Goal: Check status: Check status

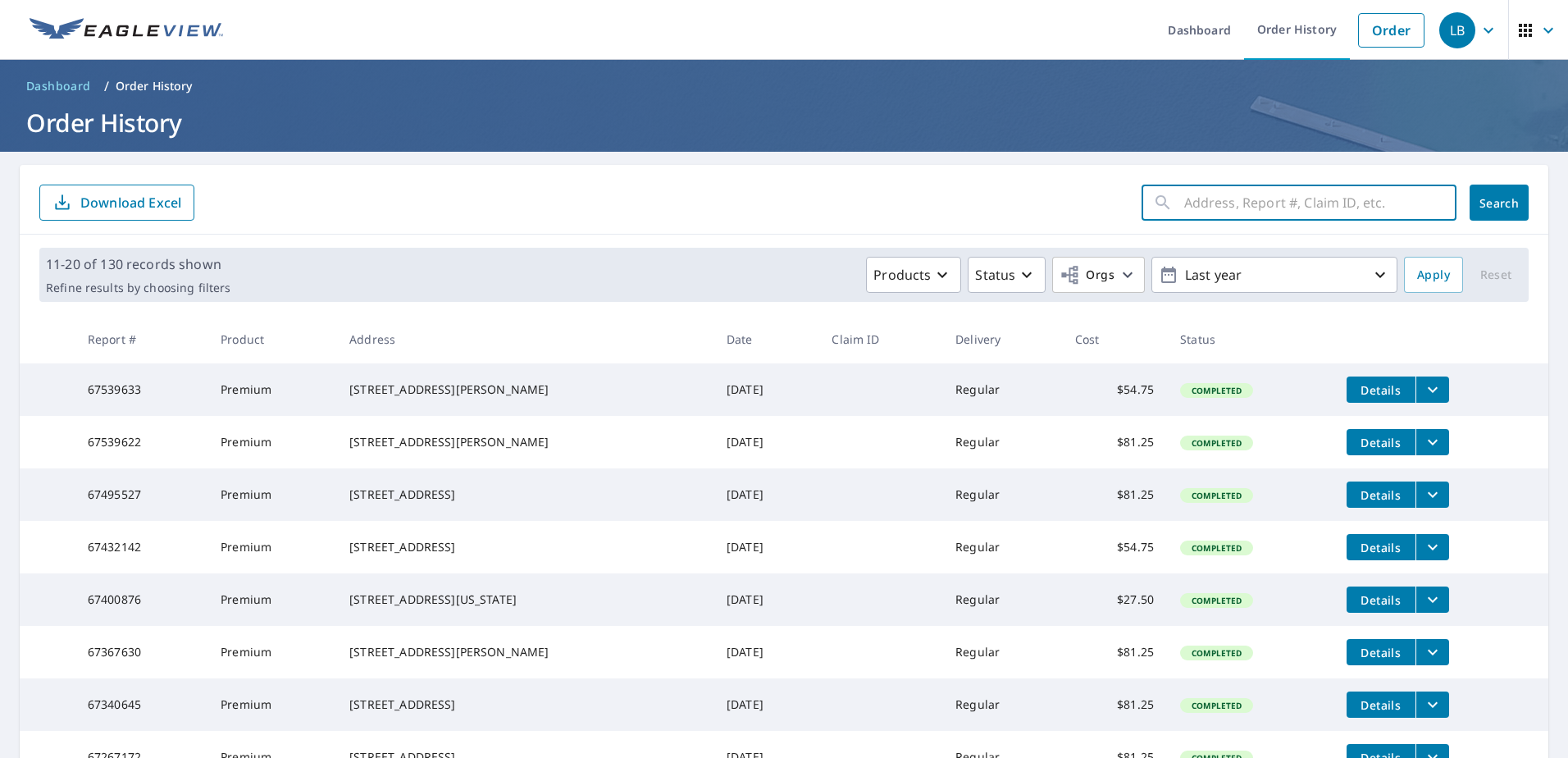
click at [1184, 198] on input "text" at bounding box center [1320, 202] width 273 height 46
type input "8950"
click at [1483, 195] on span "Search" at bounding box center [1499, 203] width 33 height 16
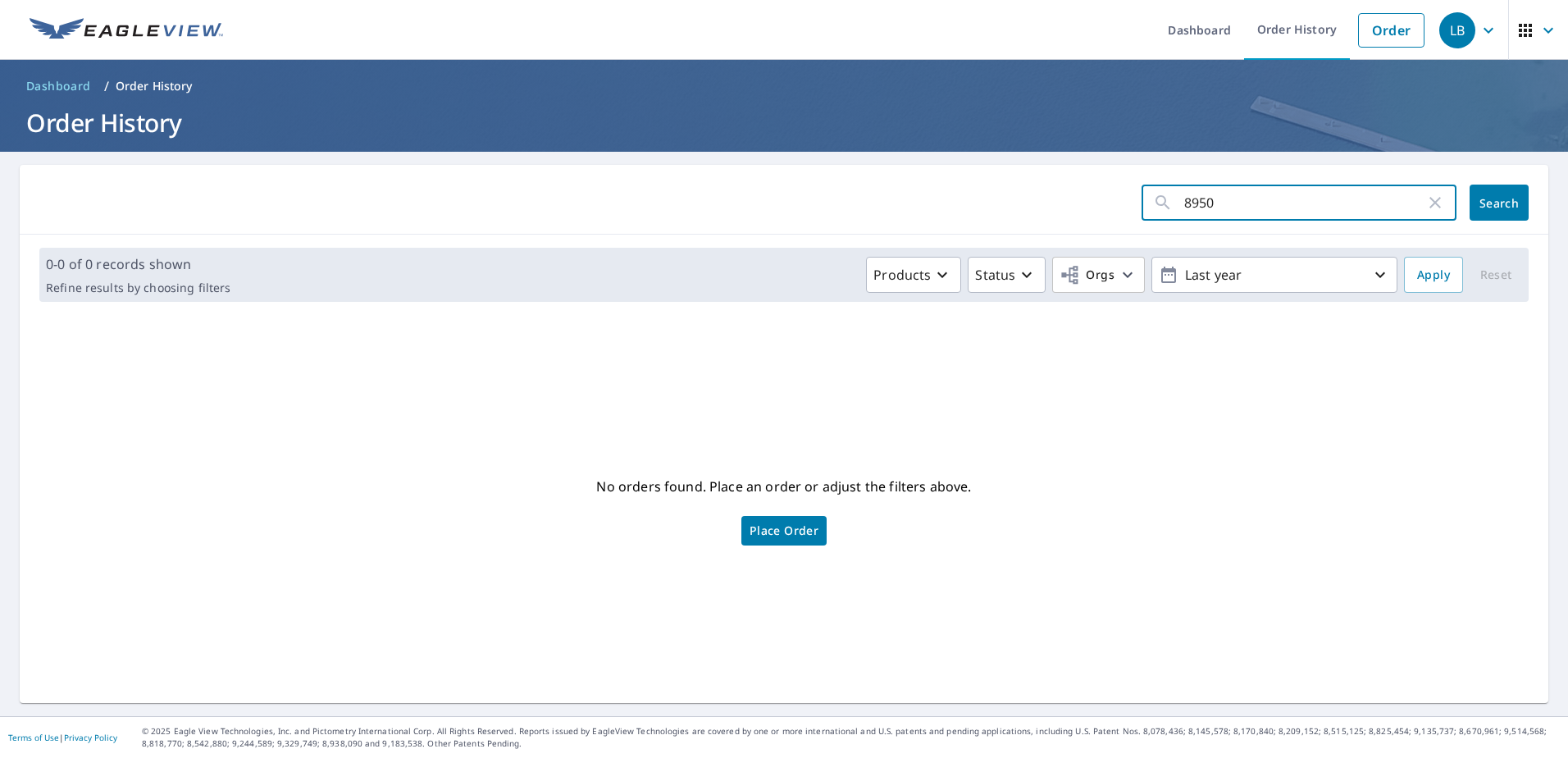
drag, startPoint x: 1263, startPoint y: 206, endPoint x: 1054, endPoint y: 206, distance: 209.0
click at [1063, 206] on form "8950 ​ Search" at bounding box center [784, 202] width 1489 height 36
type input "EQUUS"
click at [1491, 198] on span "Search" at bounding box center [1499, 203] width 33 height 16
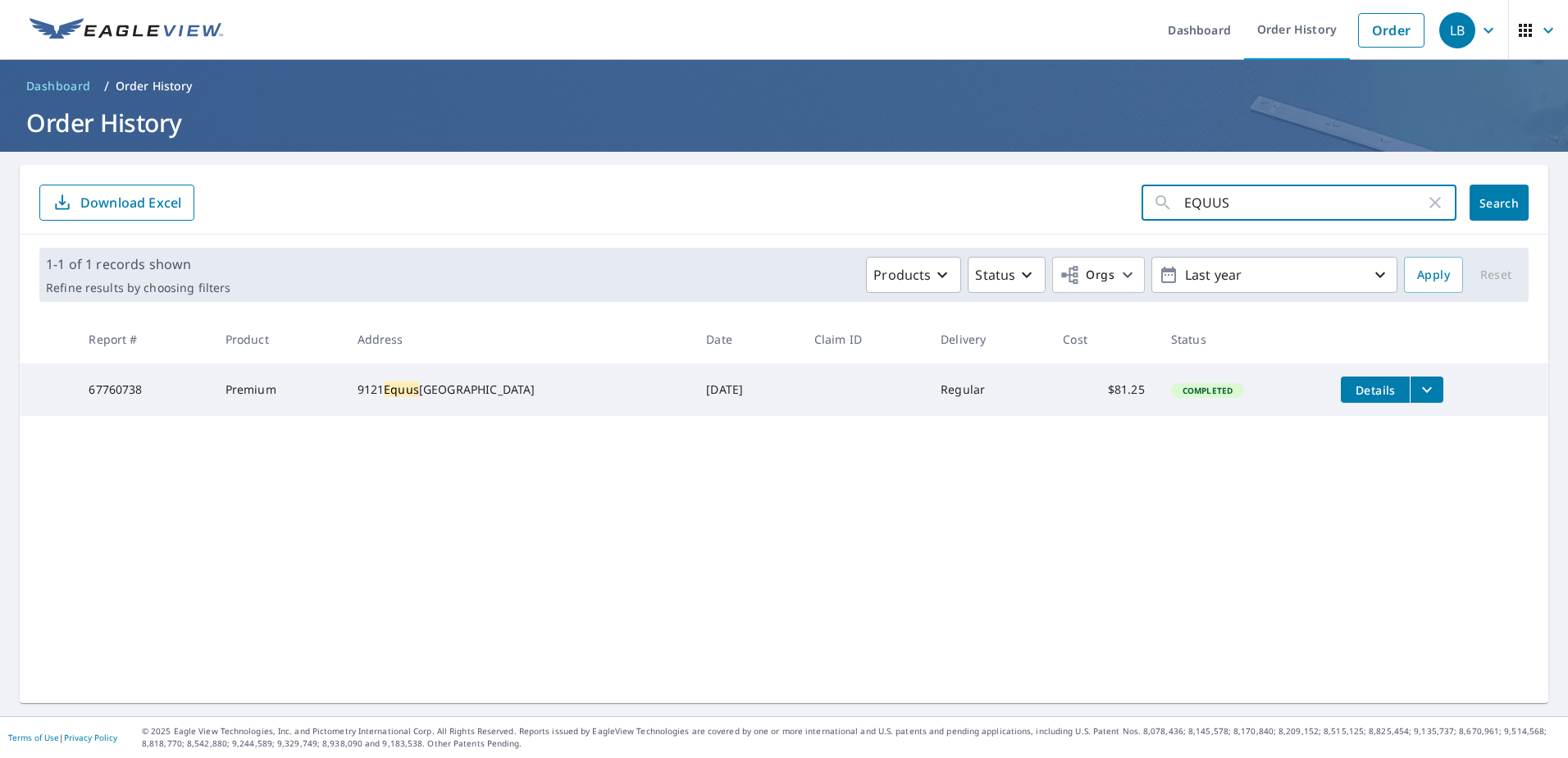
click at [1184, 201] on input "EQUUS" at bounding box center [1304, 202] width 241 height 46
type input "8950 EQUUS"
click at [1490, 193] on button "Search" at bounding box center [1499, 202] width 59 height 36
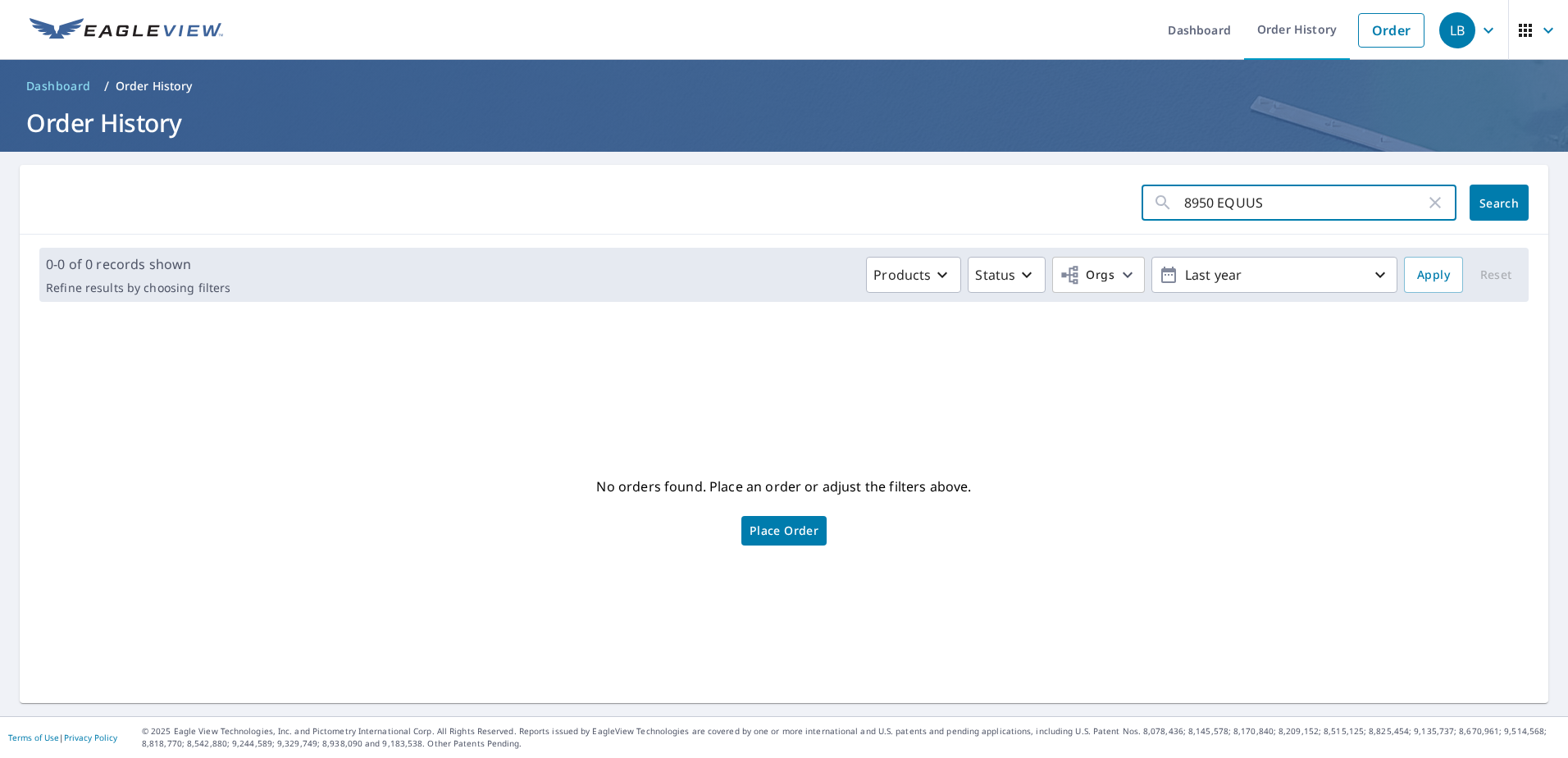
click at [1200, 203] on input "8950 EQUUS" at bounding box center [1304, 202] width 241 height 46
type input "8991 EQUUS"
click at [1483, 213] on button "Search" at bounding box center [1499, 202] width 59 height 36
drag, startPoint x: 1200, startPoint y: 199, endPoint x: 1109, endPoint y: 218, distance: 93.0
click at [1109, 218] on form "8991 EQUUS ​ Search" at bounding box center [784, 202] width 1489 height 36
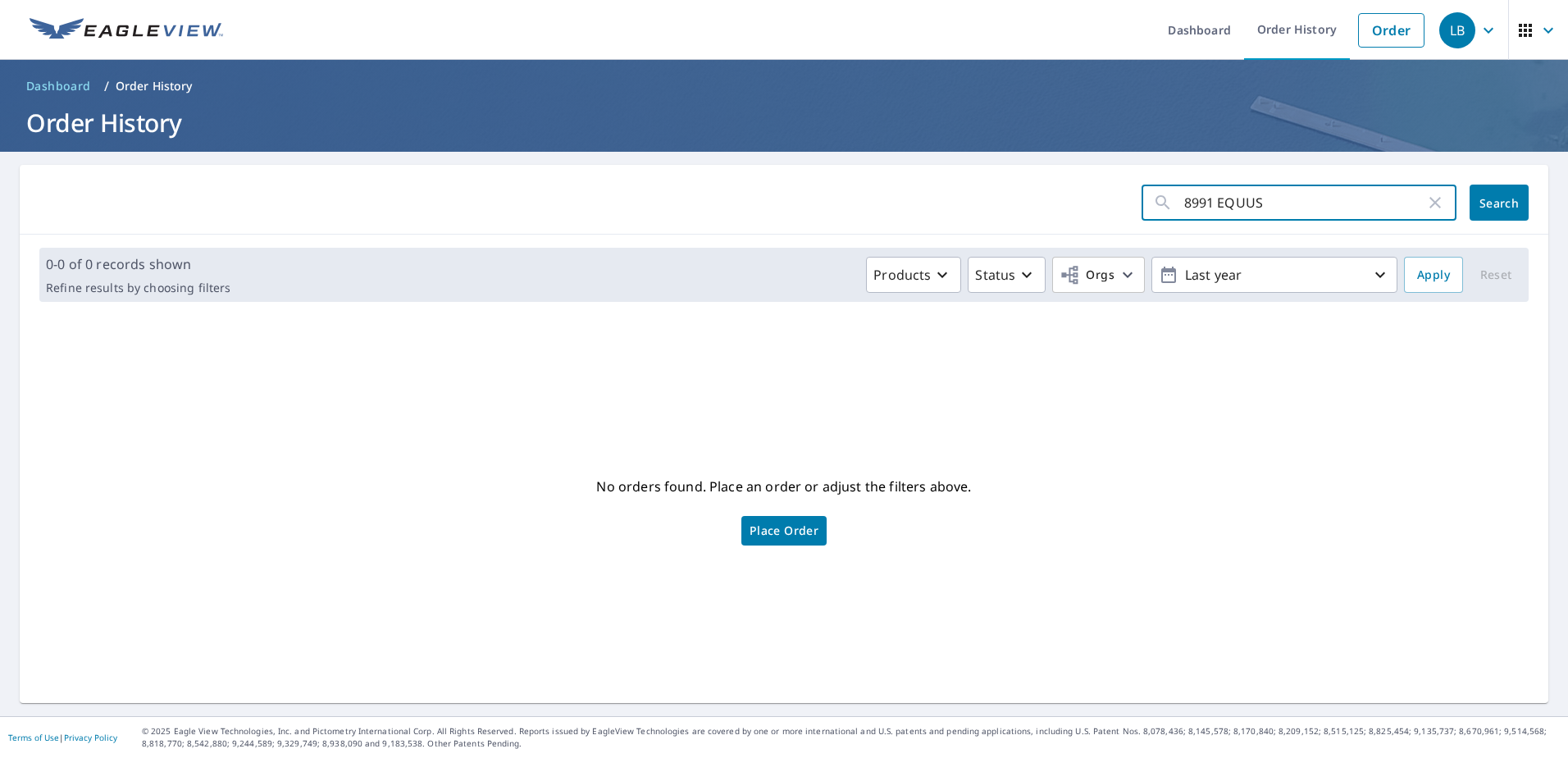
type input "EQUUS"
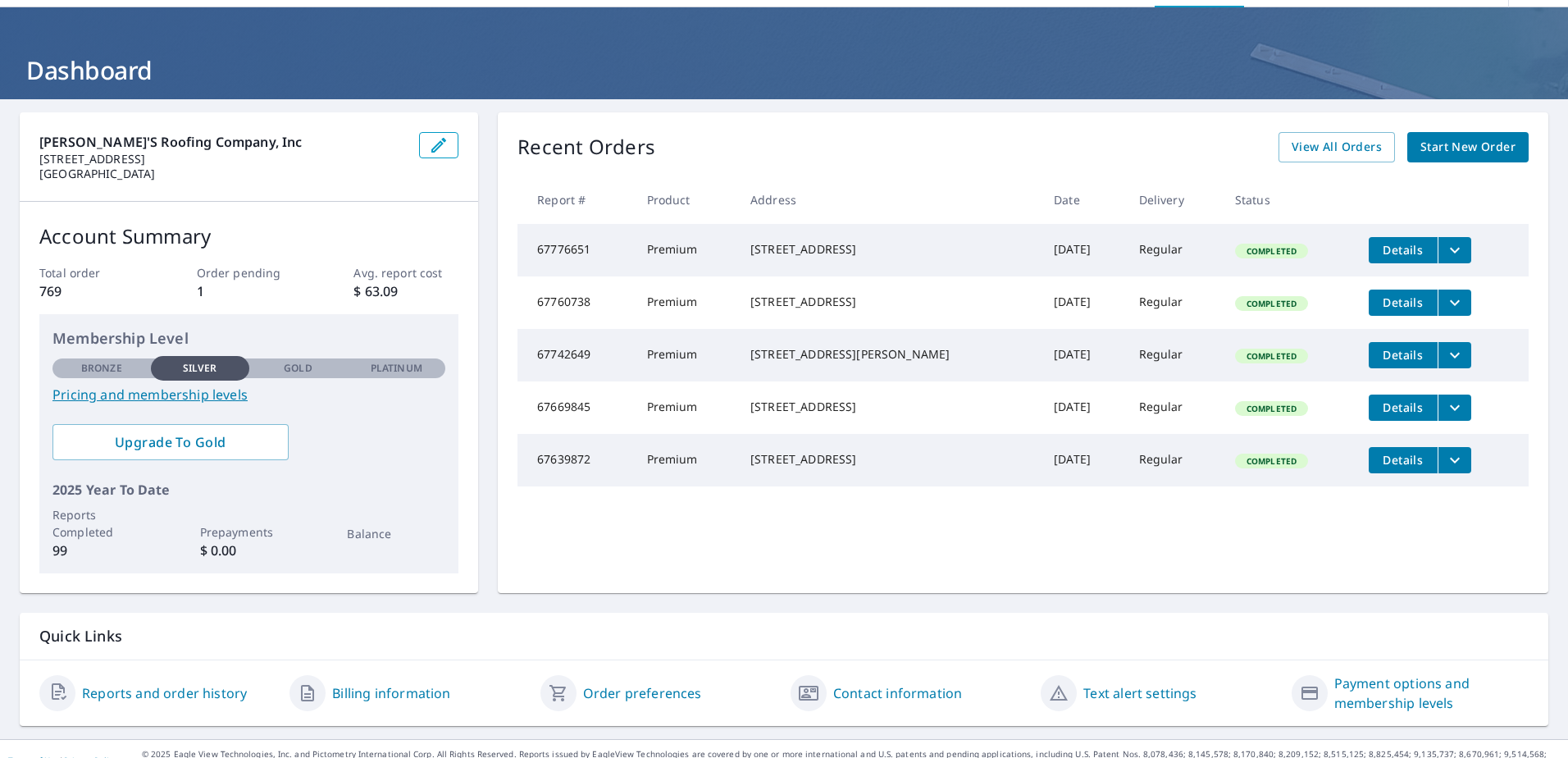
scroll to position [76, 0]
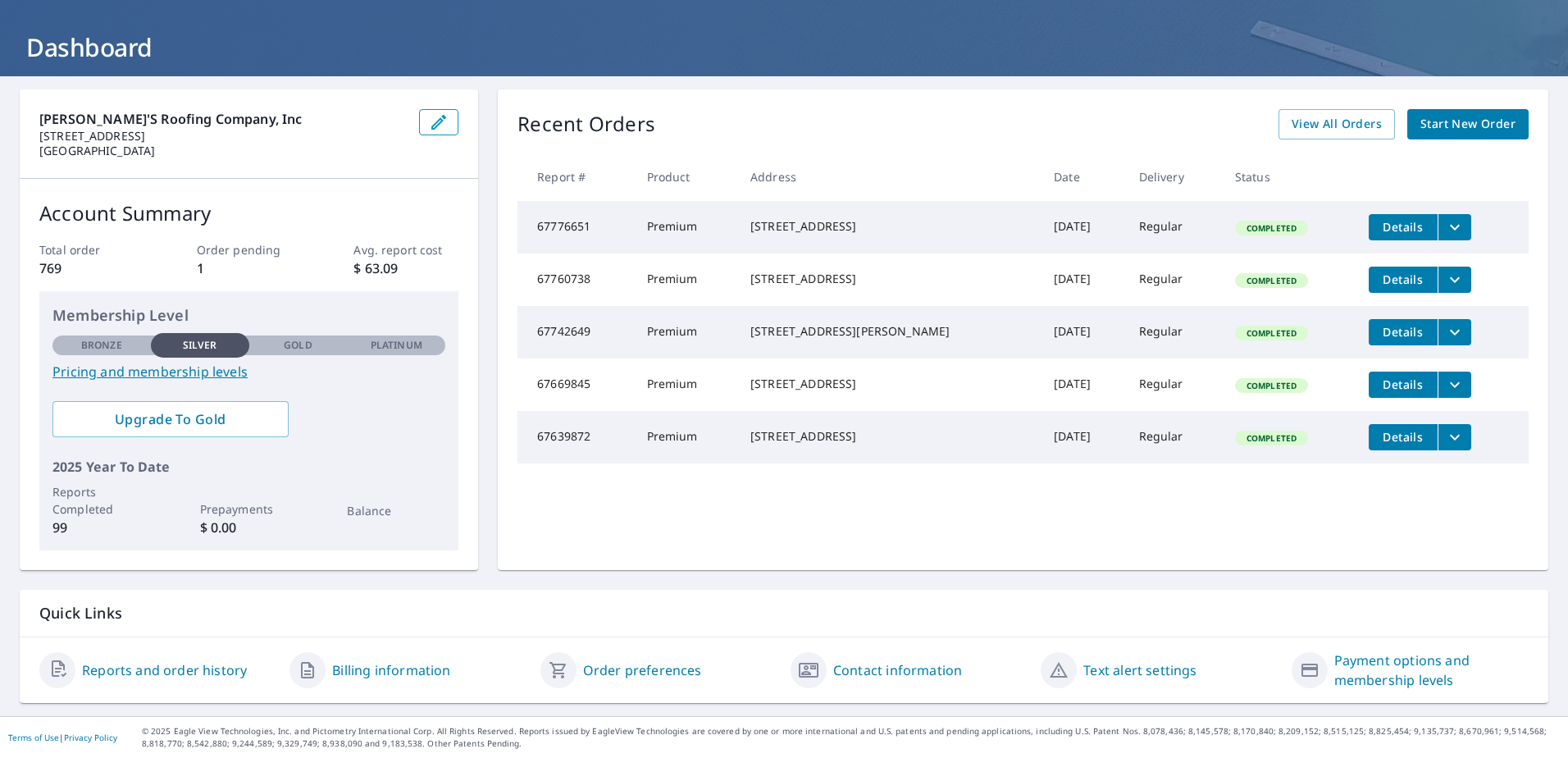
click at [162, 670] on link "Reports and order history" at bounding box center [165, 670] width 165 height 19
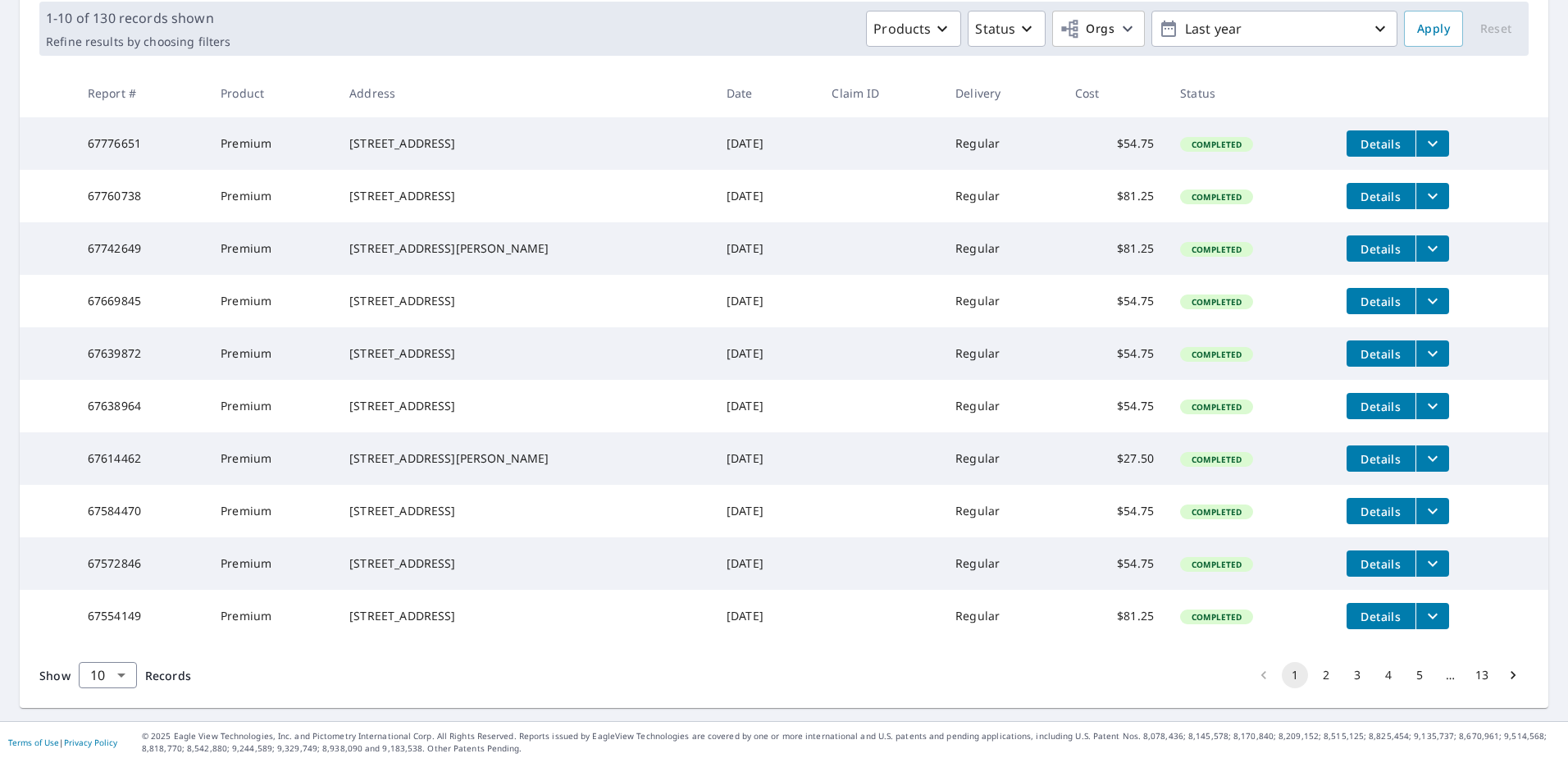
scroll to position [316, 0]
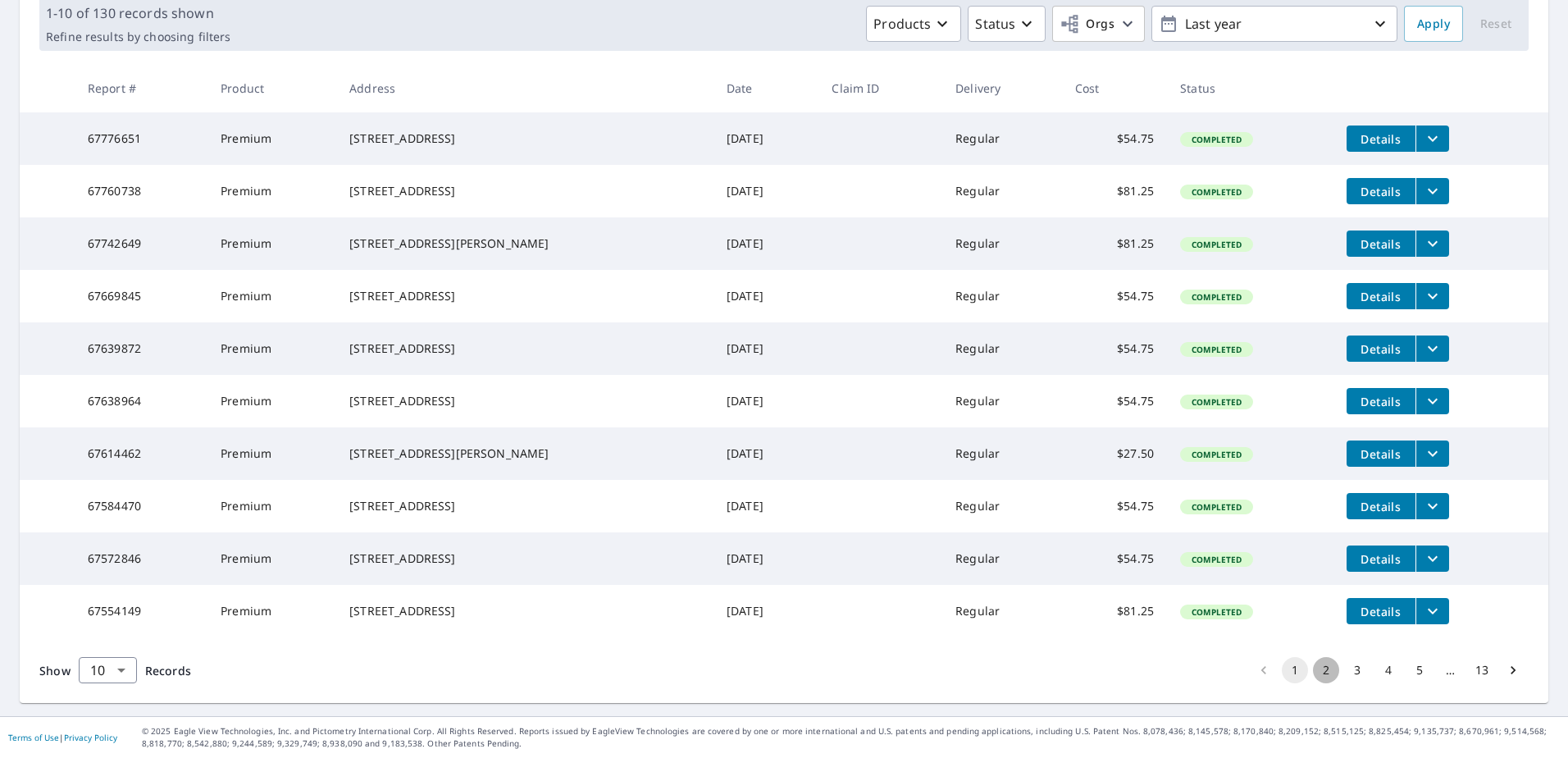
click at [1313, 665] on button "2" at bounding box center [1325, 670] width 26 height 26
click at [1344, 672] on button "3" at bounding box center [1356, 670] width 26 height 26
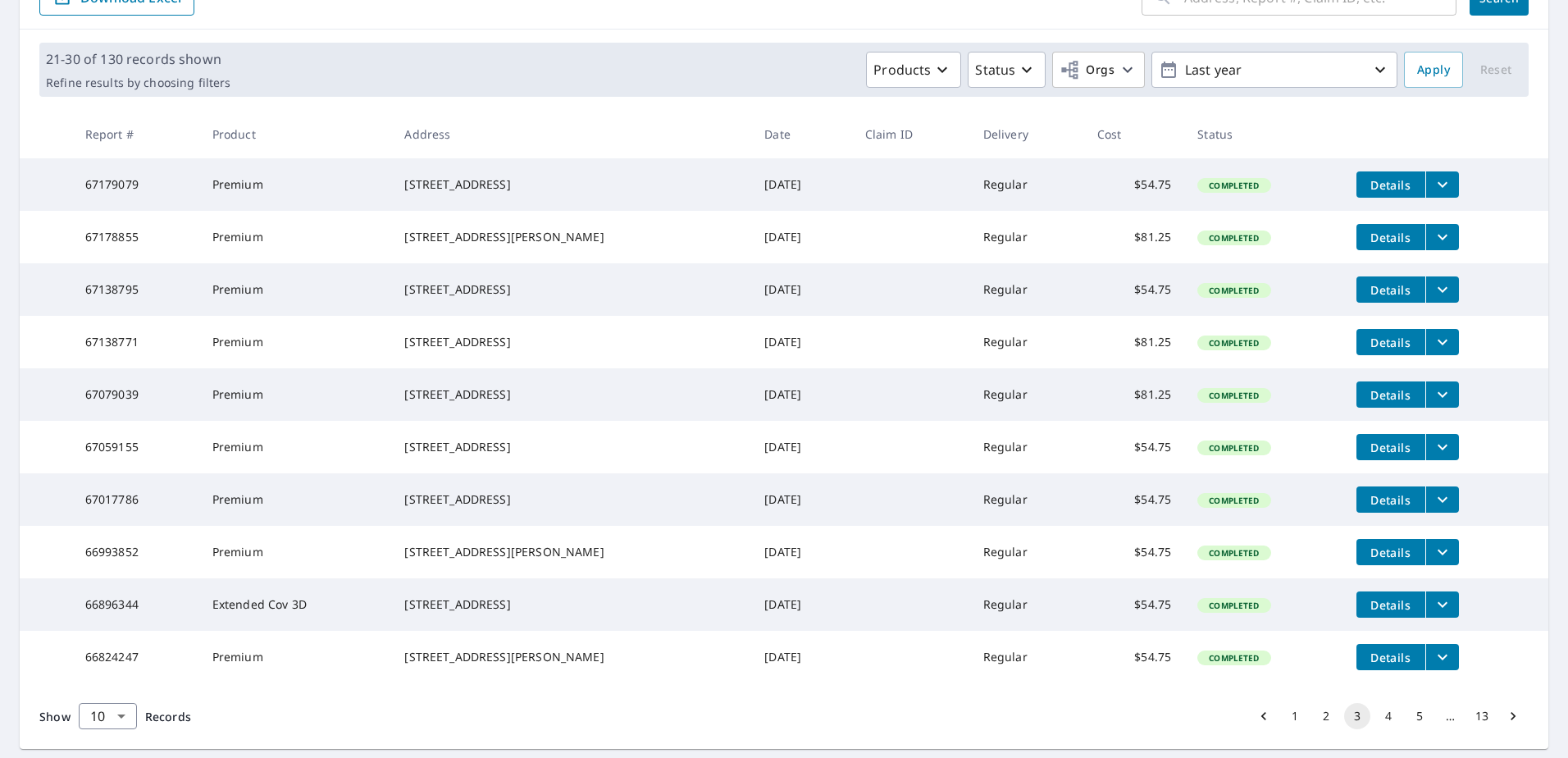
scroll to position [247, 0]
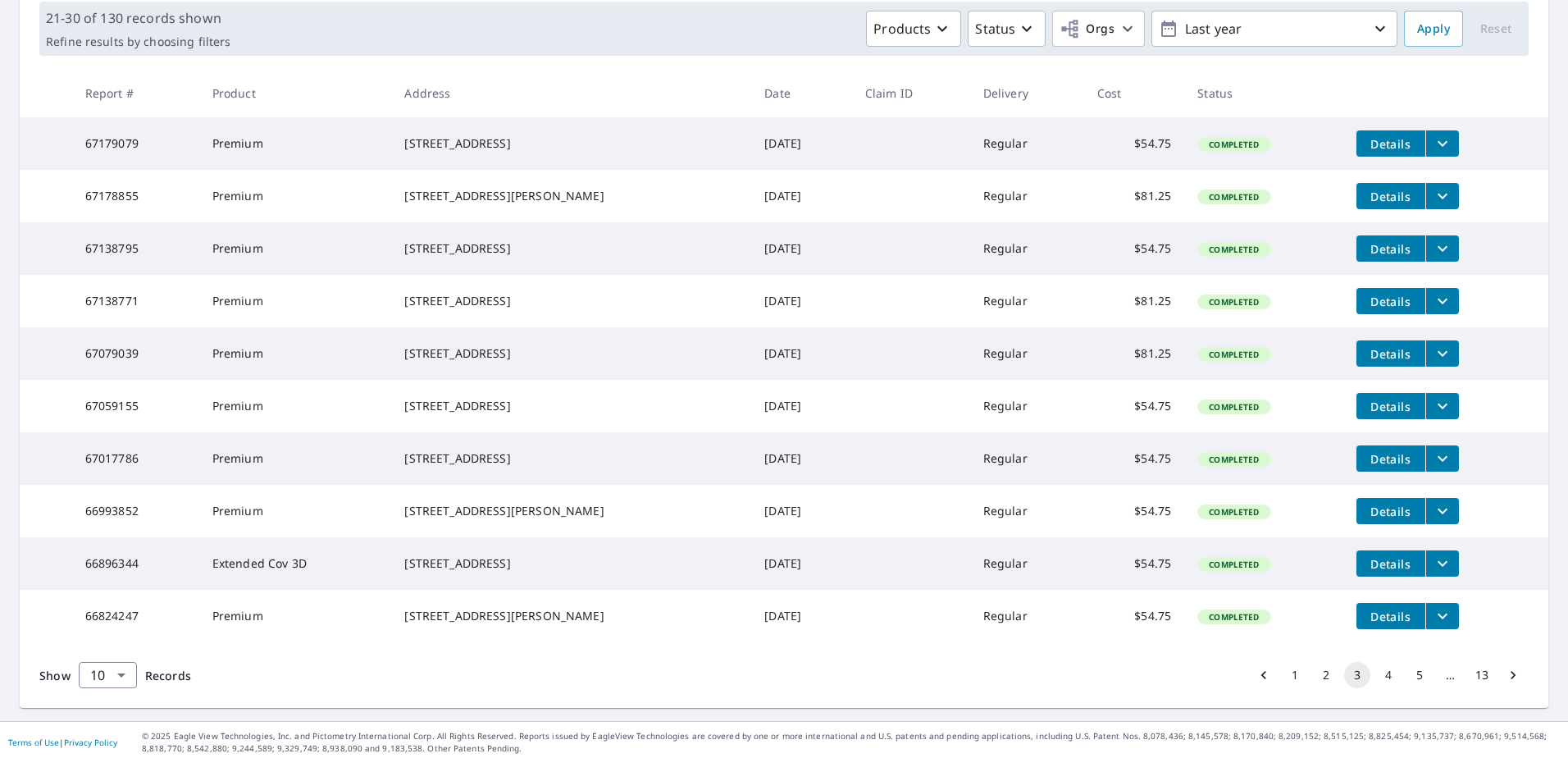
click at [1378, 688] on button "4" at bounding box center [1388, 675] width 26 height 26
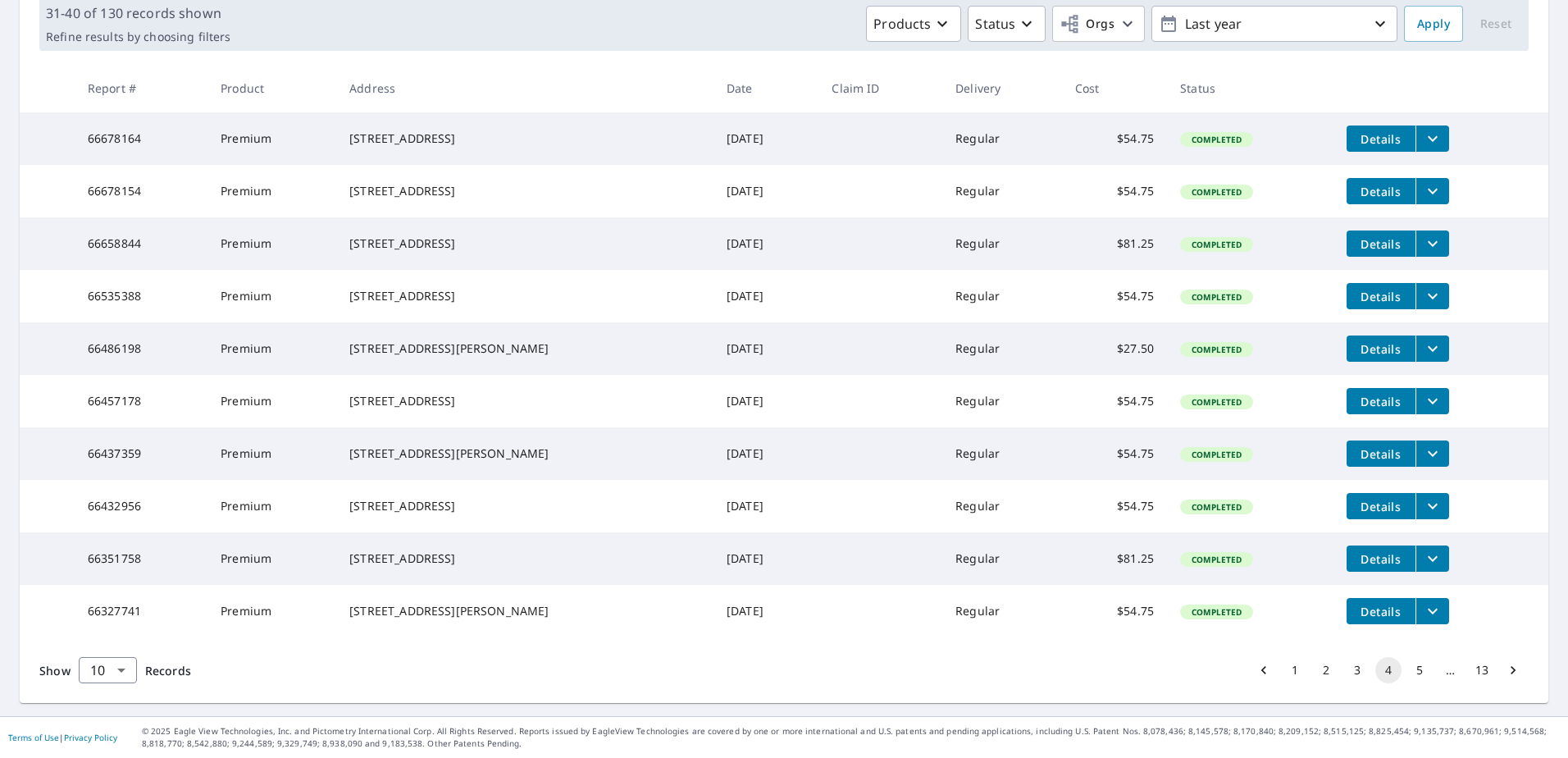
scroll to position [316, 0]
click at [1407, 668] on button "5" at bounding box center [1420, 670] width 26 height 26
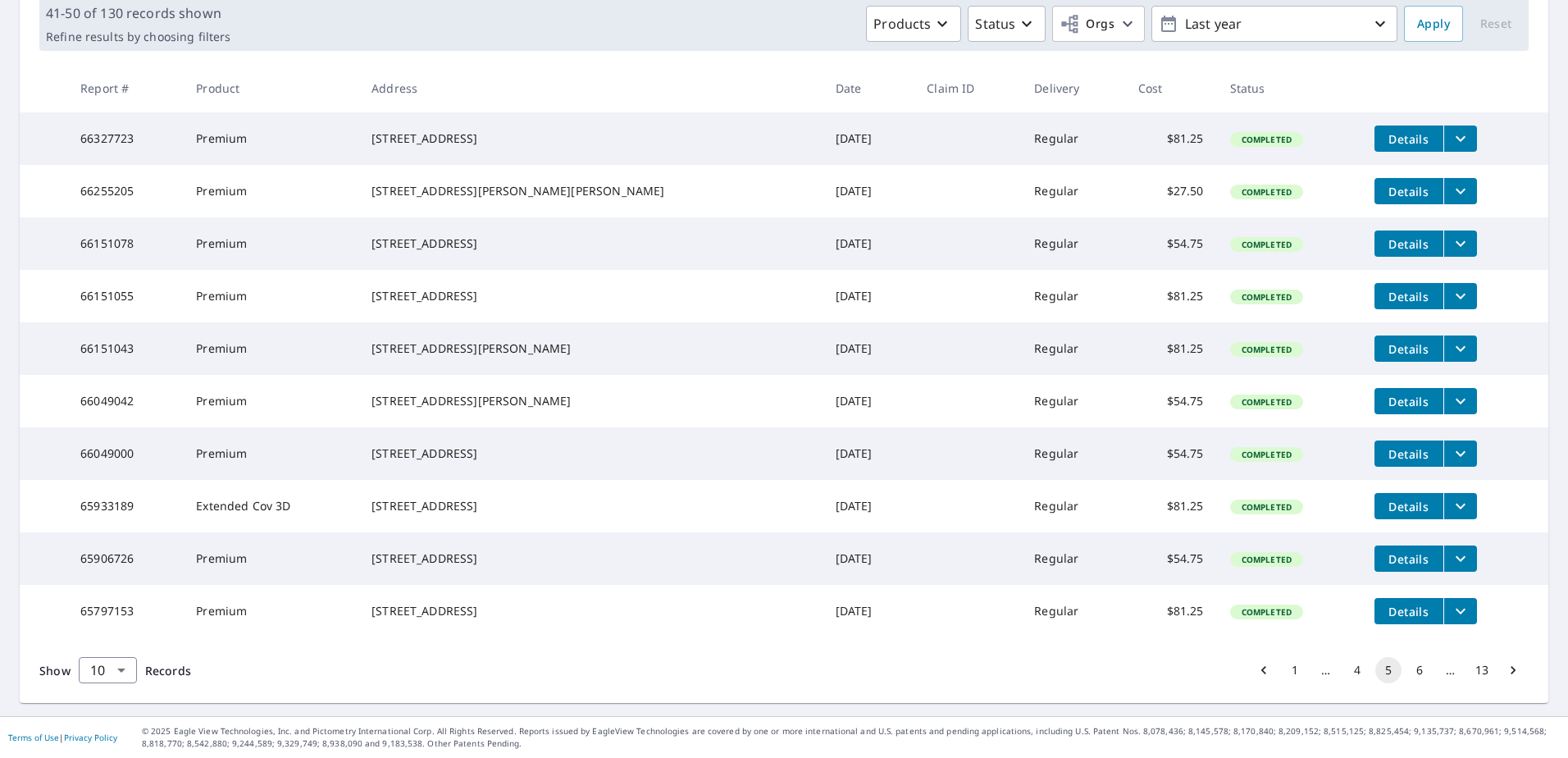
scroll to position [316, 0]
click at [1409, 667] on button "6" at bounding box center [1420, 670] width 26 height 26
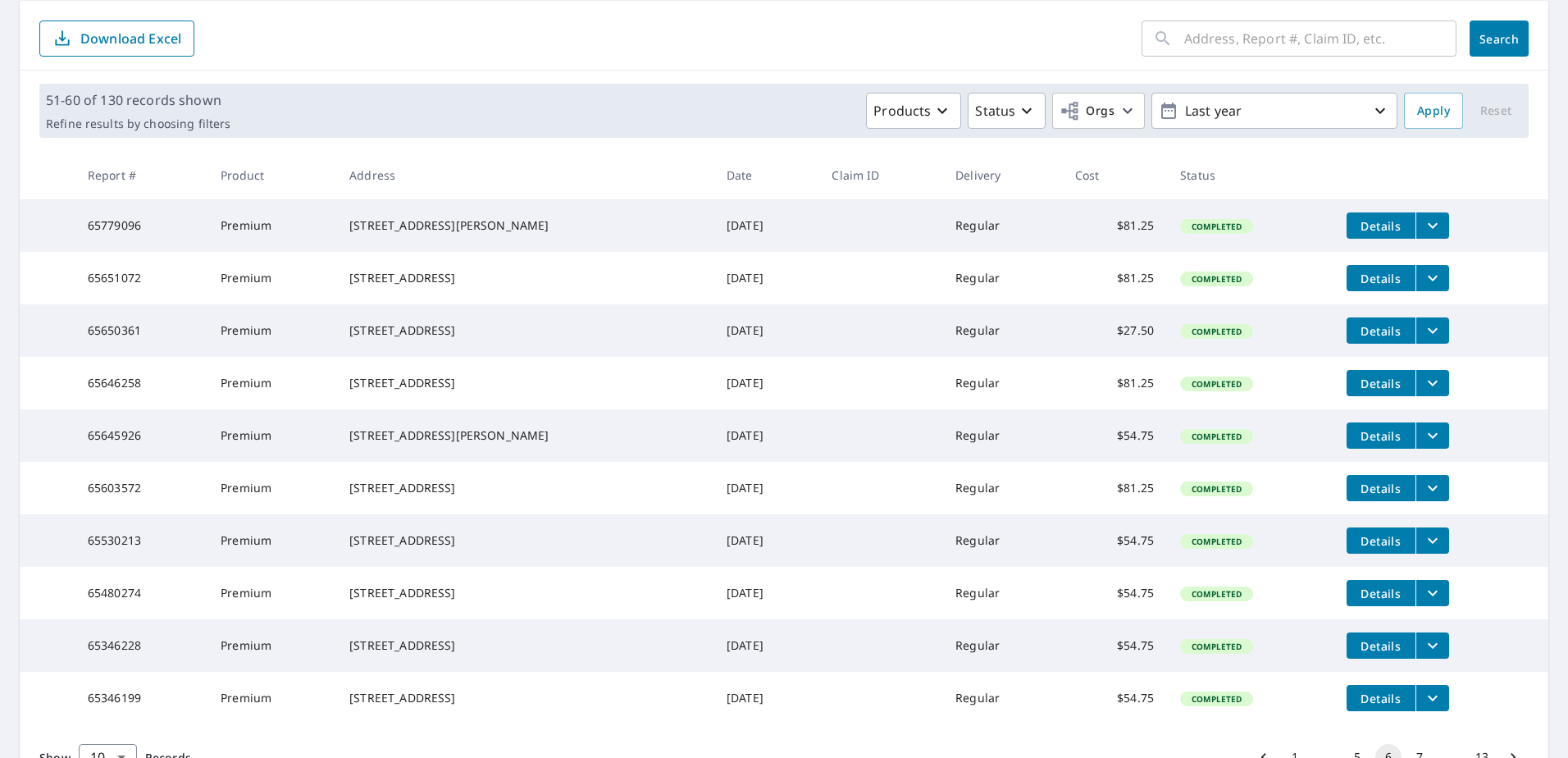
scroll to position [247, 0]
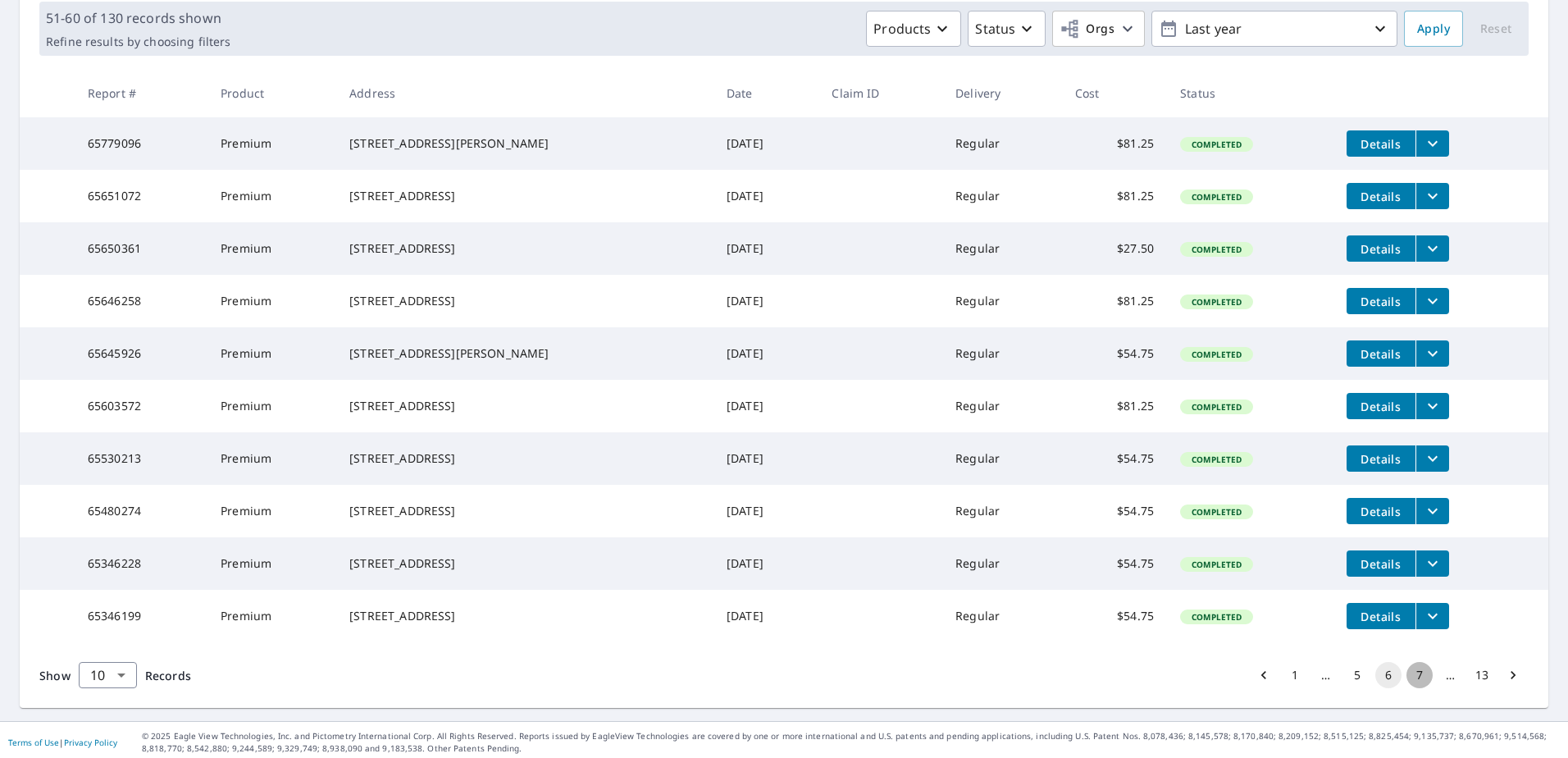
click at [1410, 688] on button "7" at bounding box center [1420, 675] width 26 height 26
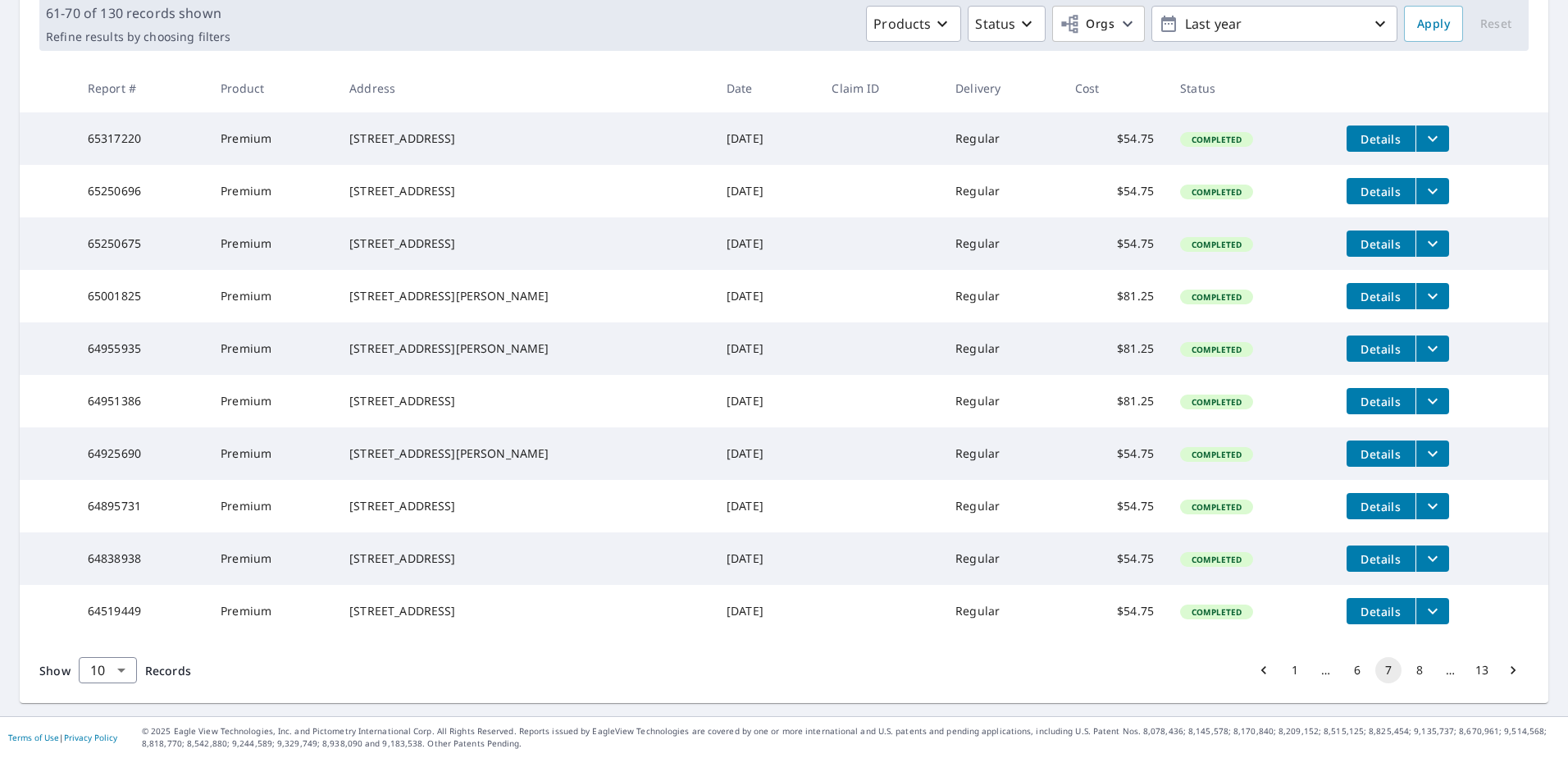
scroll to position [316, 0]
click at [1407, 670] on button "8" at bounding box center [1420, 670] width 26 height 26
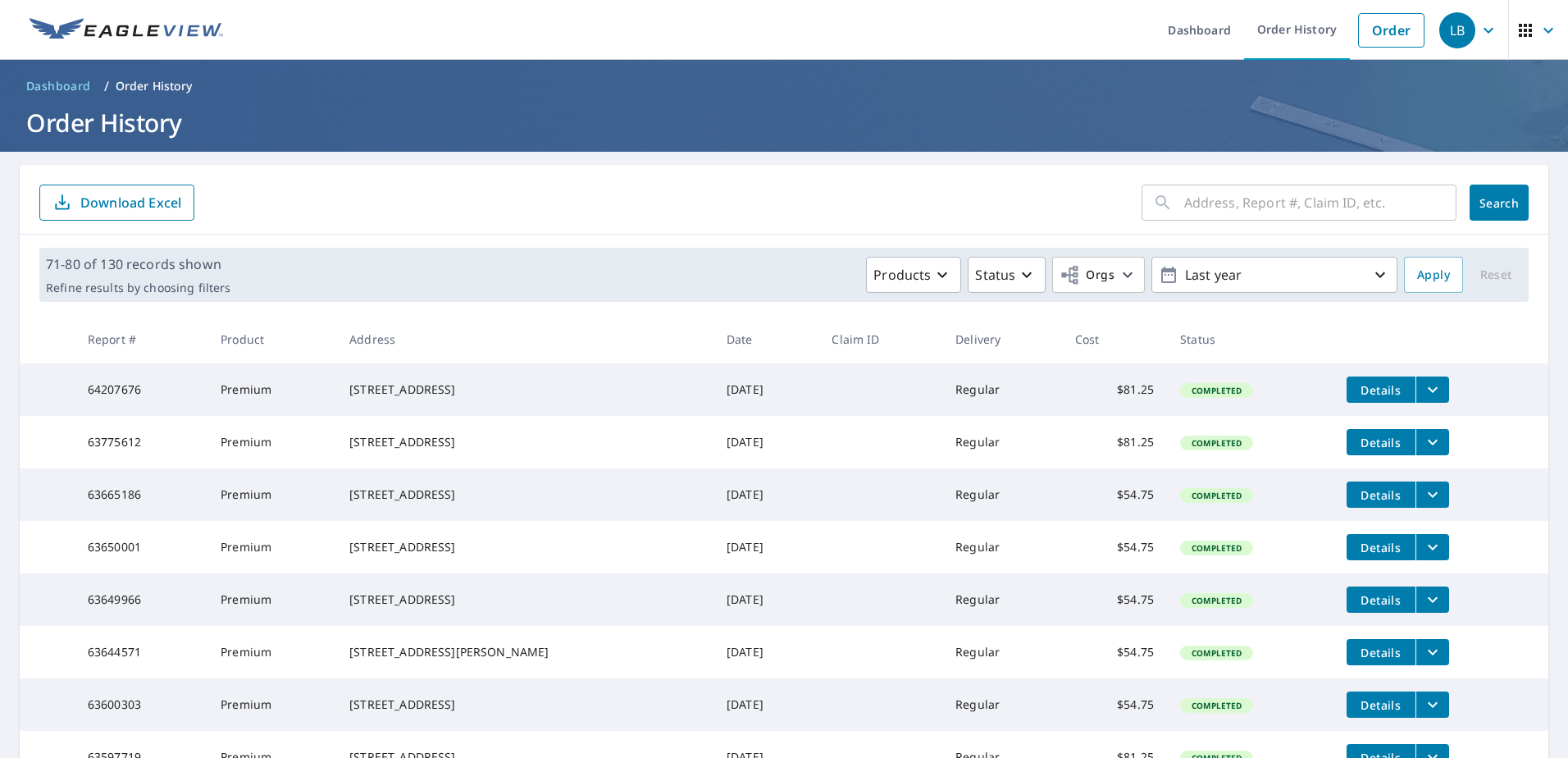
click at [1200, 209] on input "text" at bounding box center [1320, 202] width 273 height 46
type input "8991"
click button "Search" at bounding box center [1499, 202] width 59 height 36
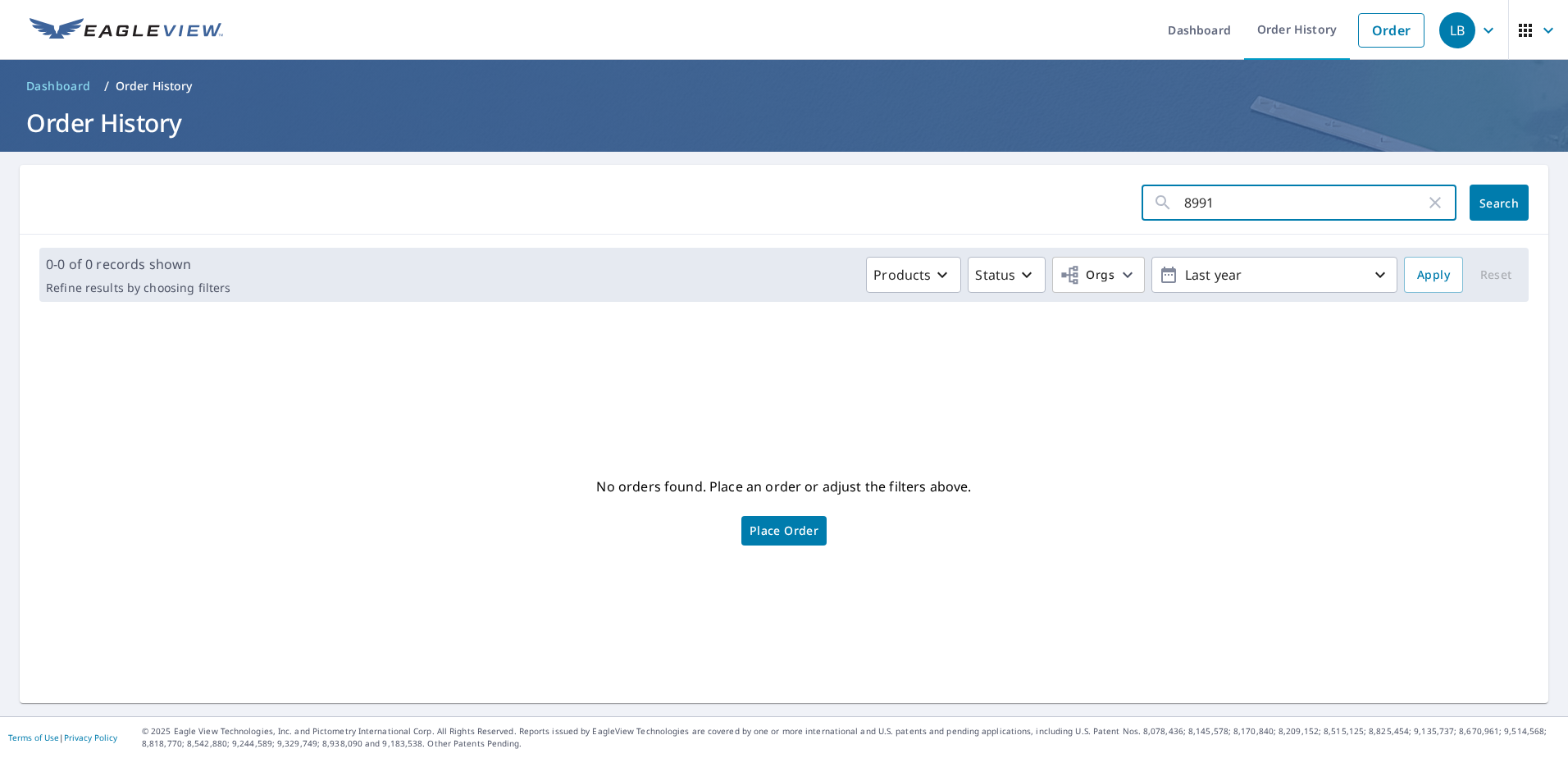
drag, startPoint x: 1217, startPoint y: 198, endPoint x: 1094, endPoint y: 208, distance: 123.4
click at [1098, 206] on form "8991 ​ Search" at bounding box center [784, 202] width 1489 height 36
type input "EQUUS"
click button "Search" at bounding box center [1499, 202] width 59 height 36
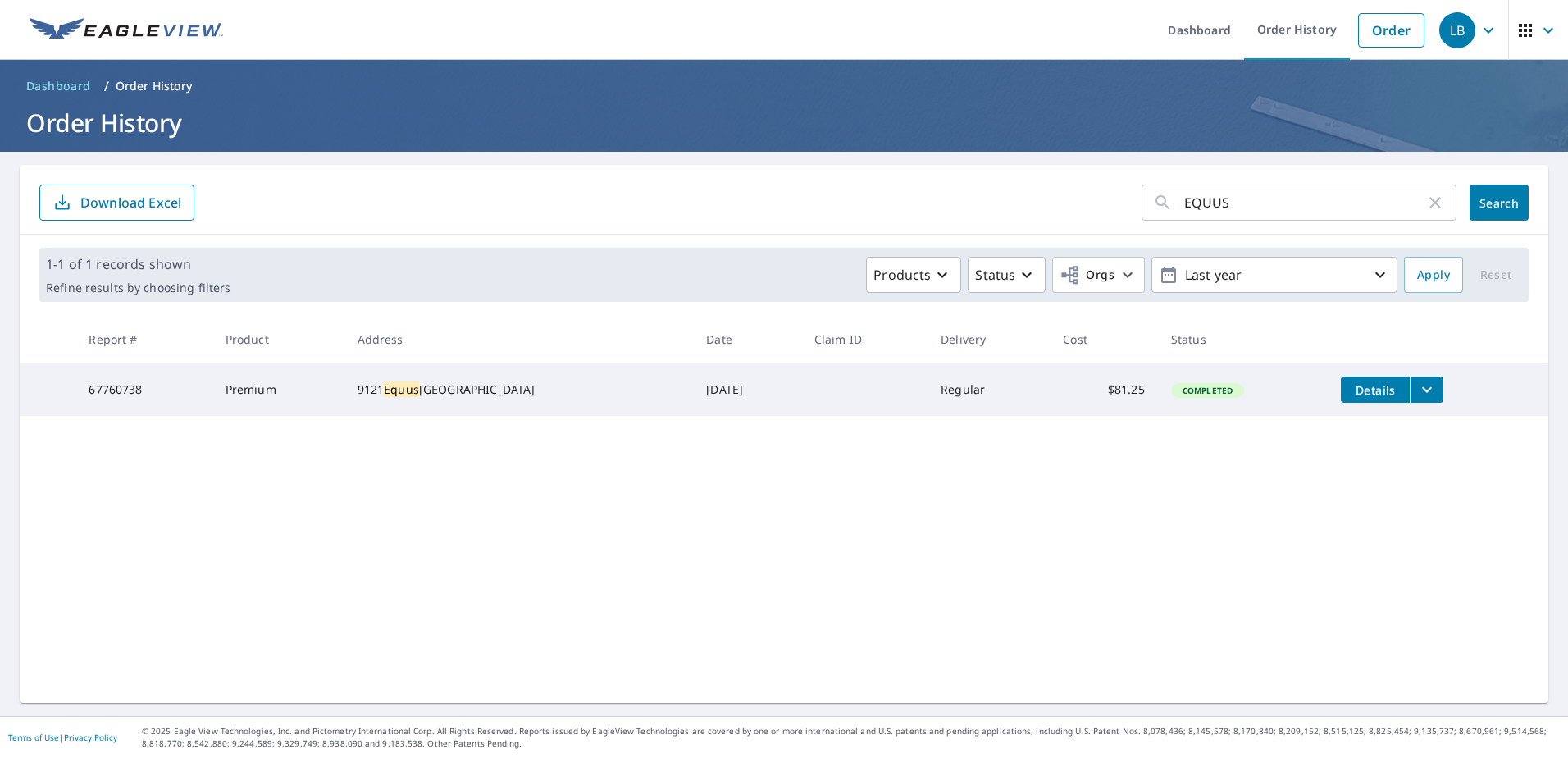
click at [1410, 385] on button "filesDropdownBtn-67760738" at bounding box center [1426, 389] width 34 height 26
